Goal: Transaction & Acquisition: Purchase product/service

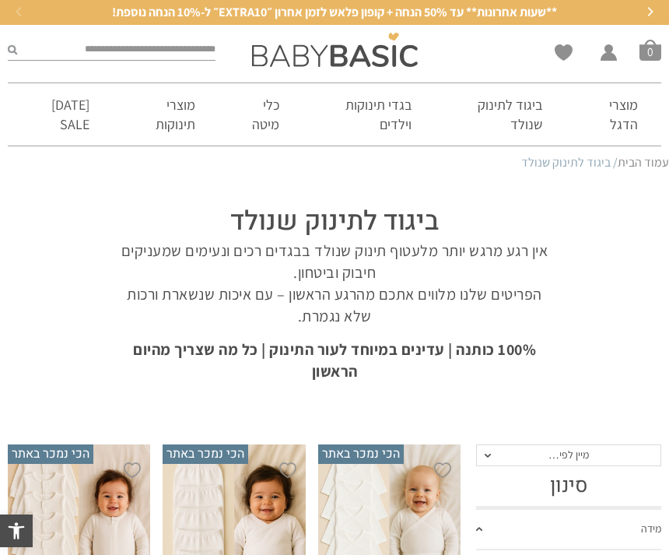
click at [297, 521] on div "x בחירת סוג בד טריקו (עונת מעבר/קיץ) פלנל (חורף)" at bounding box center [234, 551] width 142 height 214
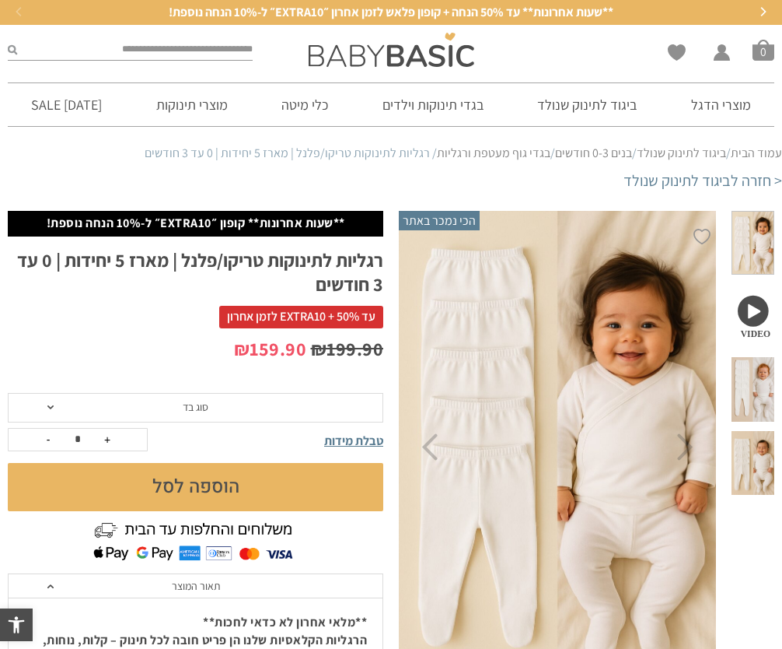
click at [754, 261] on span at bounding box center [753, 243] width 43 height 64
click at [761, 268] on span at bounding box center [753, 243] width 43 height 64
click at [772, 413] on span at bounding box center [753, 389] width 43 height 64
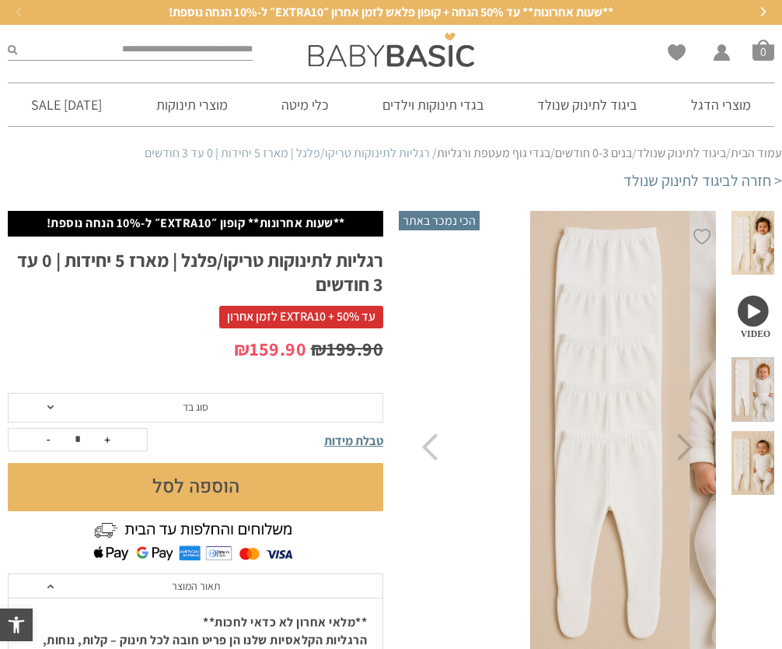
click at [763, 373] on span at bounding box center [753, 389] width 43 height 64
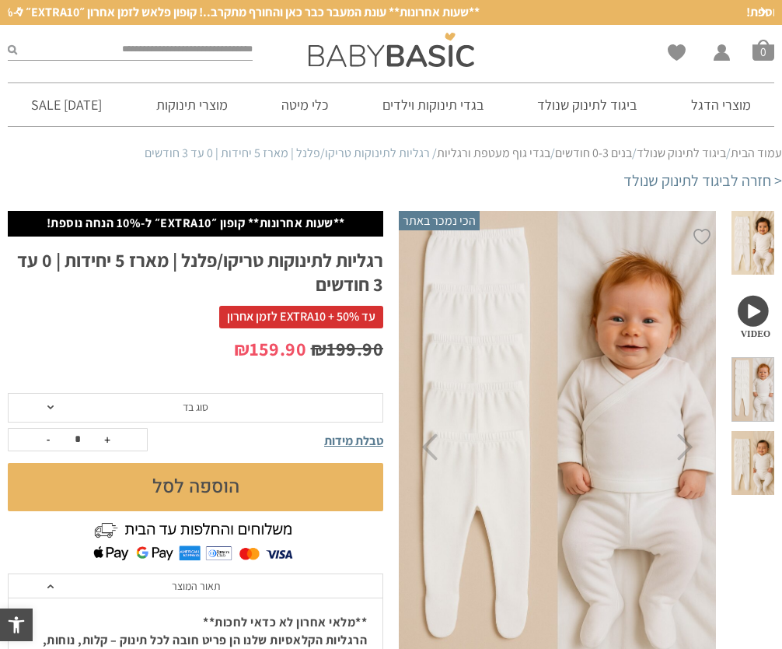
click at [766, 464] on span at bounding box center [753, 463] width 43 height 64
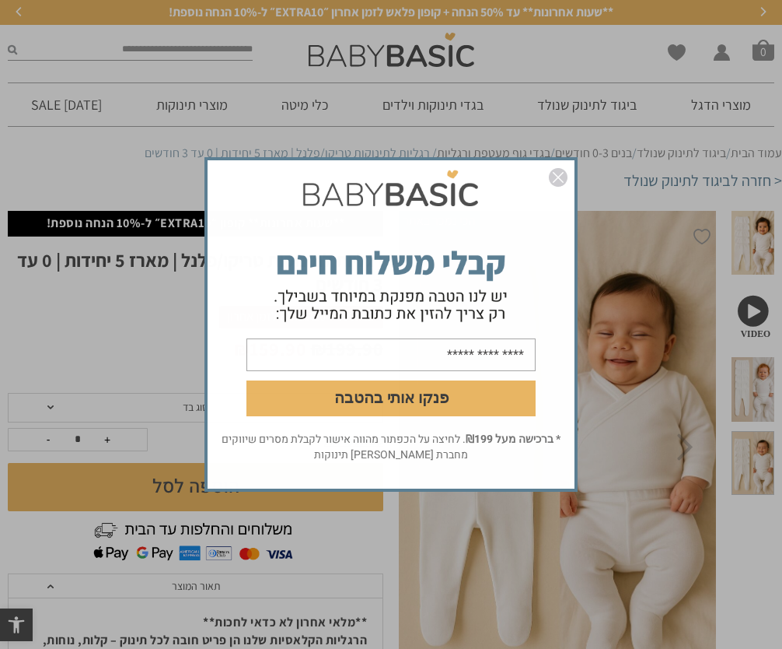
click at [754, 229] on div "פנקו אותי בהטבה * ברכישה מעל ₪199 . לחיצה על הכפתור מהווה אישור לקבלת מסרים שיו…" at bounding box center [391, 324] width 782 height 649
click at [765, 480] on div "פנקו אותי בהטבה * ברכישה מעל ₪199 . לחיצה על הכפתור מהווה אישור לקבלת מסרים שיו…" at bounding box center [391, 324] width 782 height 649
click at [688, 362] on div "פנקו אותי בהטבה * ברכישה מעל ₪199 . לחיצה על הכפתור מהווה אישור לקבלת מסרים שיו…" at bounding box center [391, 324] width 782 height 649
click at [722, 416] on div "פנקו אותי בהטבה * ברכישה מעל ₪199 . לחיצה על הכפתור מהווה אישור לקבלת מסרים שיו…" at bounding box center [391, 324] width 782 height 649
click at [329, 205] on form "פנקו אותי בהטבה" at bounding box center [391, 297] width 367 height 268
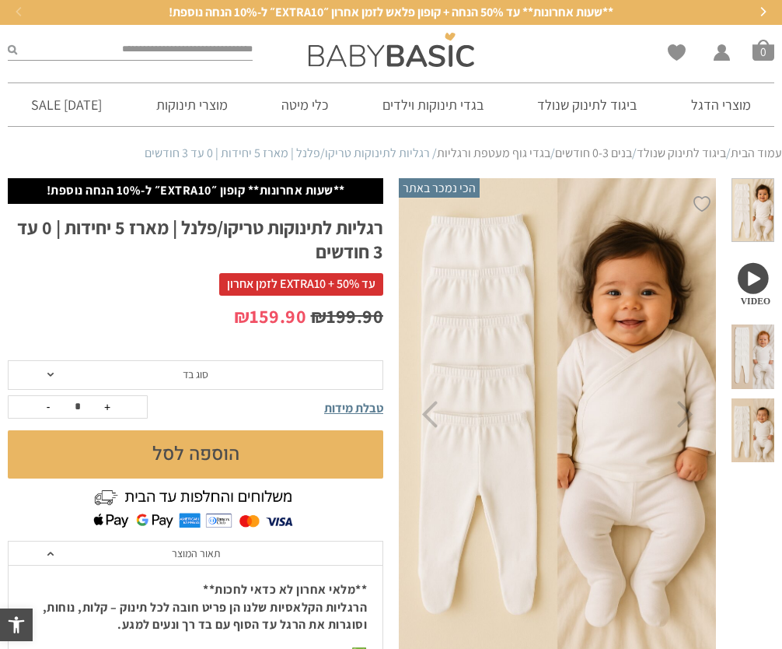
click at [754, 439] on span at bounding box center [753, 430] width 43 height 64
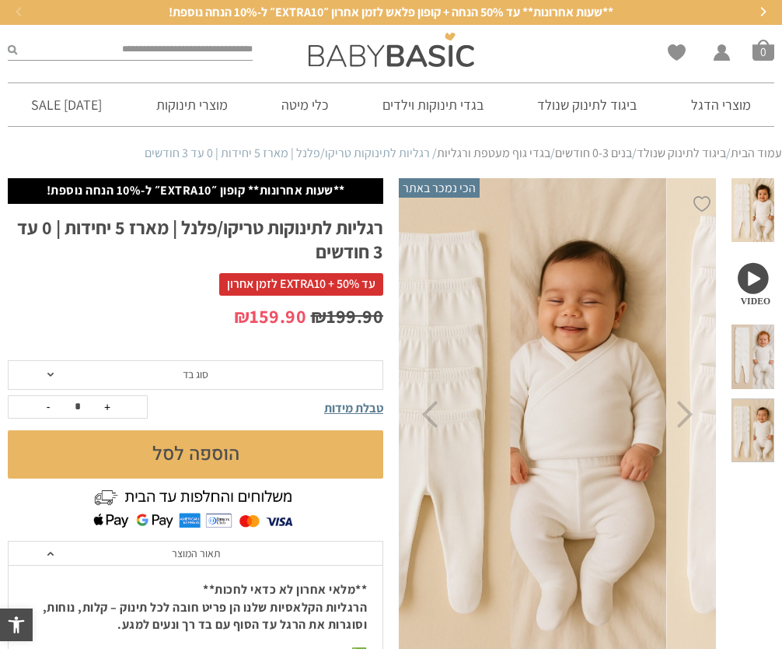
click at [749, 425] on span at bounding box center [753, 430] width 43 height 64
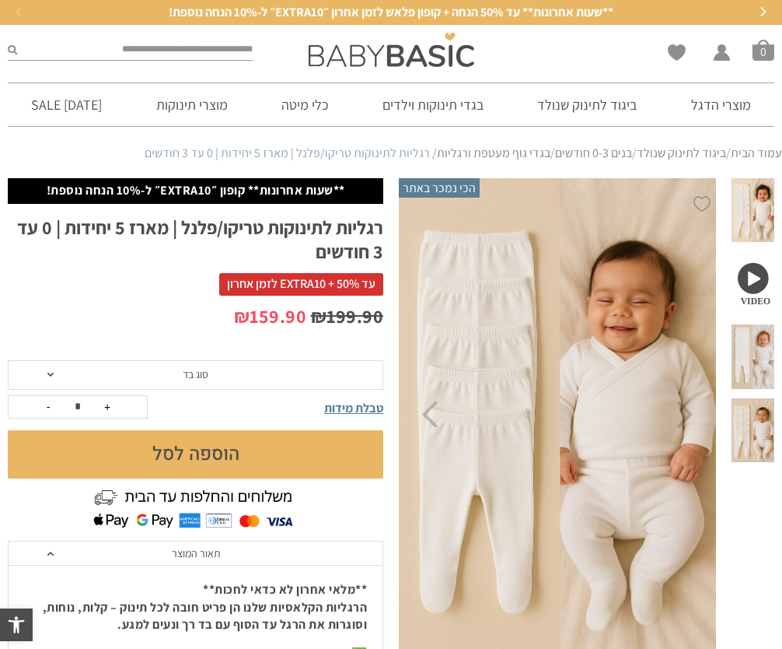
click at [716, 295] on img at bounding box center [557, 414] width 319 height 478
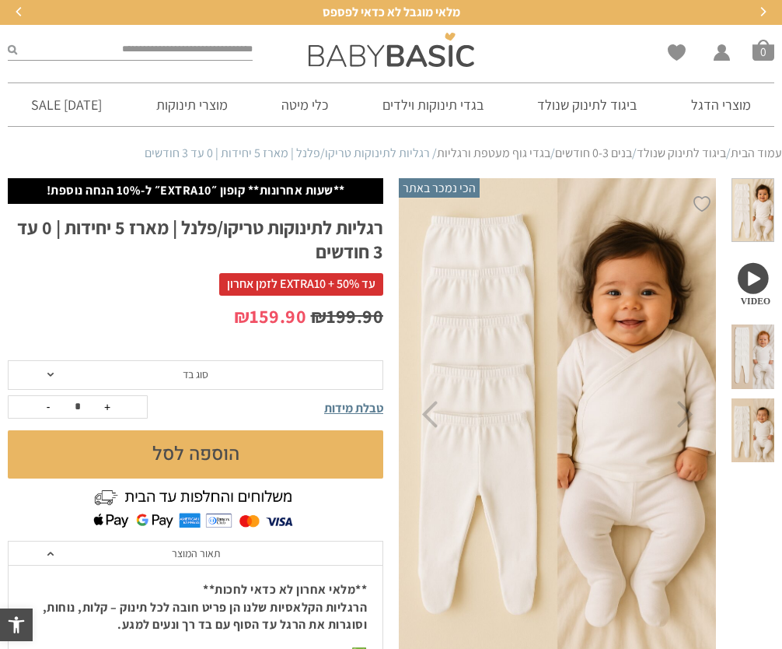
click at [766, 427] on span at bounding box center [753, 430] width 43 height 64
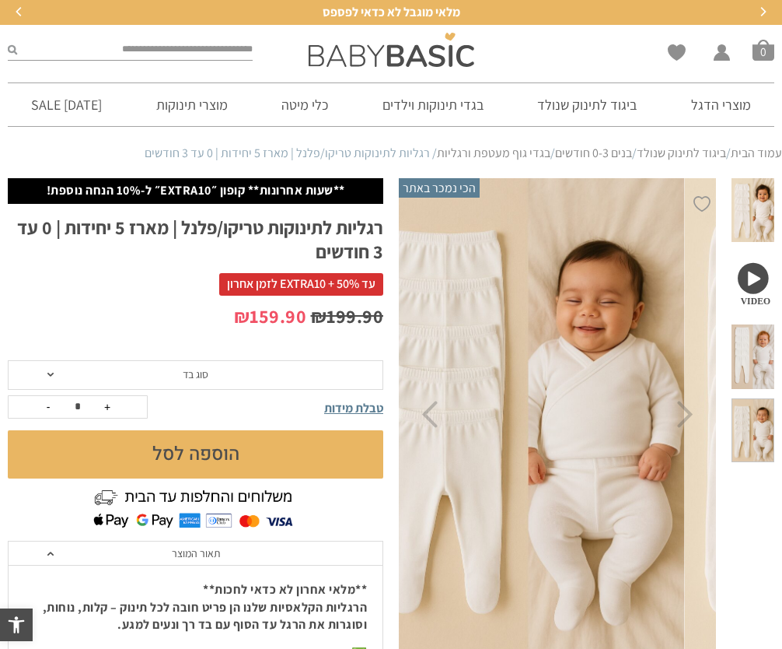
click at [750, 441] on span at bounding box center [753, 430] width 43 height 64
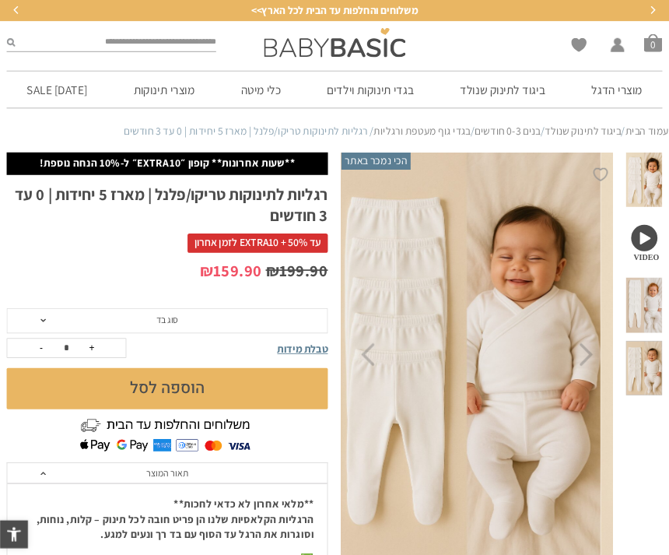
scroll to position [0, -1]
